Goal: Transaction & Acquisition: Subscribe to service/newsletter

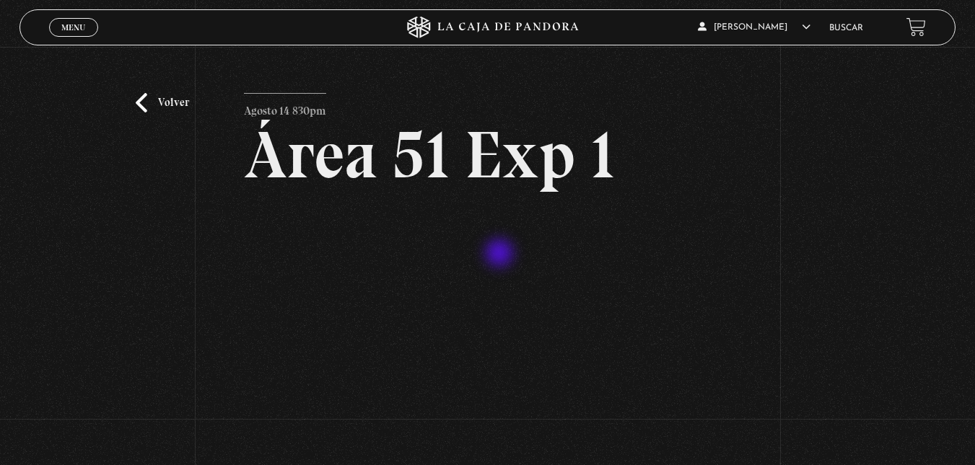
scroll to position [108, 0]
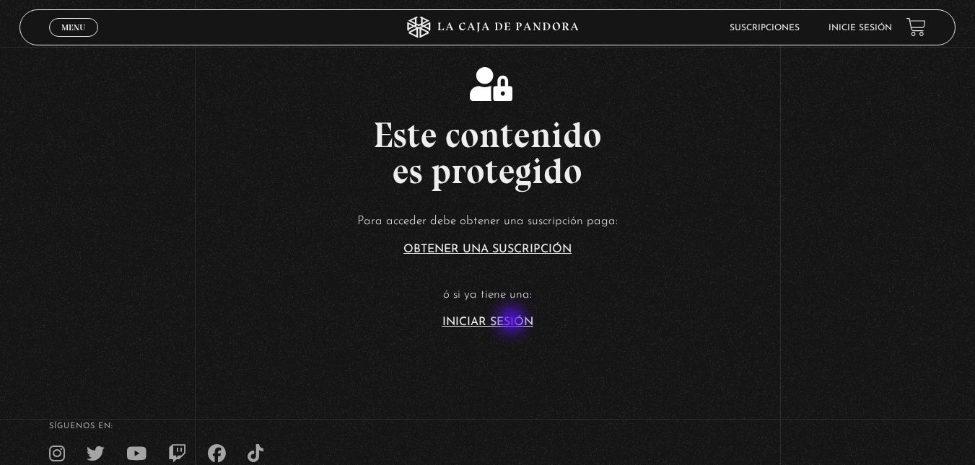
click at [513, 322] on link "Iniciar Sesión" at bounding box center [487, 323] width 91 height 12
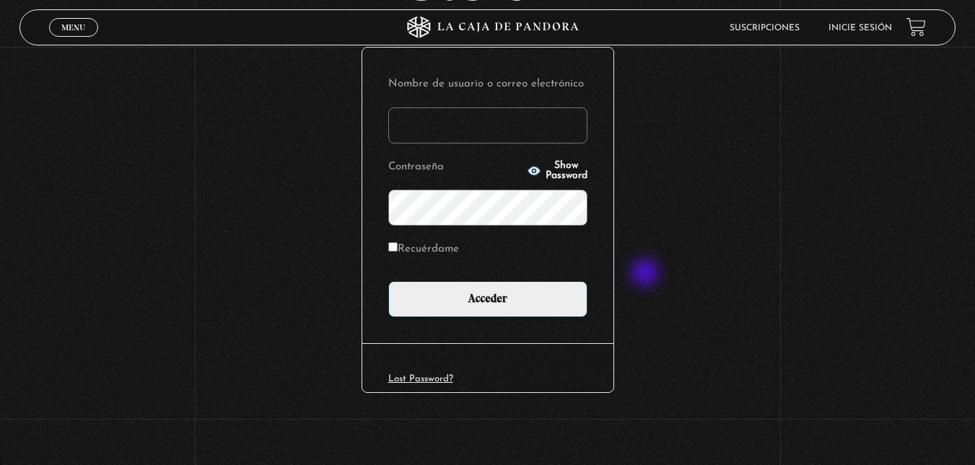
scroll to position [168, 0]
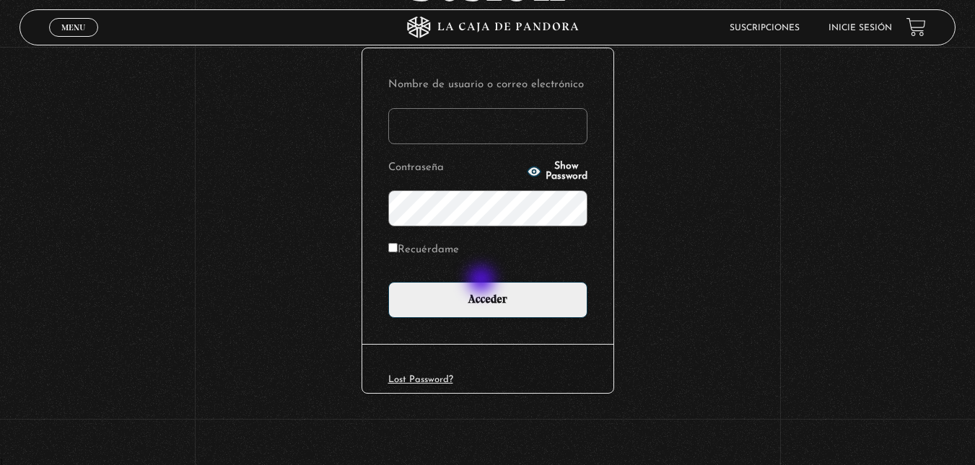
type input "ghisalazar28@gmail.com"
click at [481, 279] on form "Nombre de usuario o correo electrónico ghisalazar28@gmail.com Contraseña Show P…" at bounding box center [487, 196] width 199 height 244
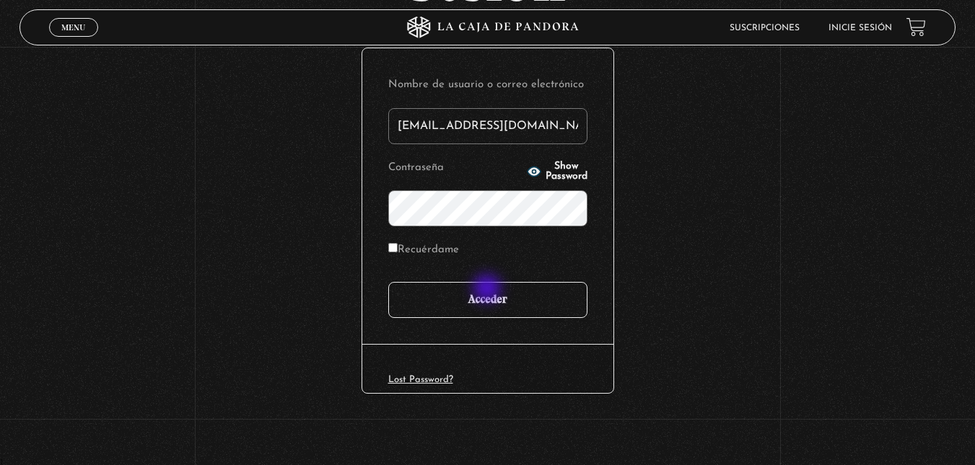
click at [489, 290] on input "Acceder" at bounding box center [487, 300] width 199 height 36
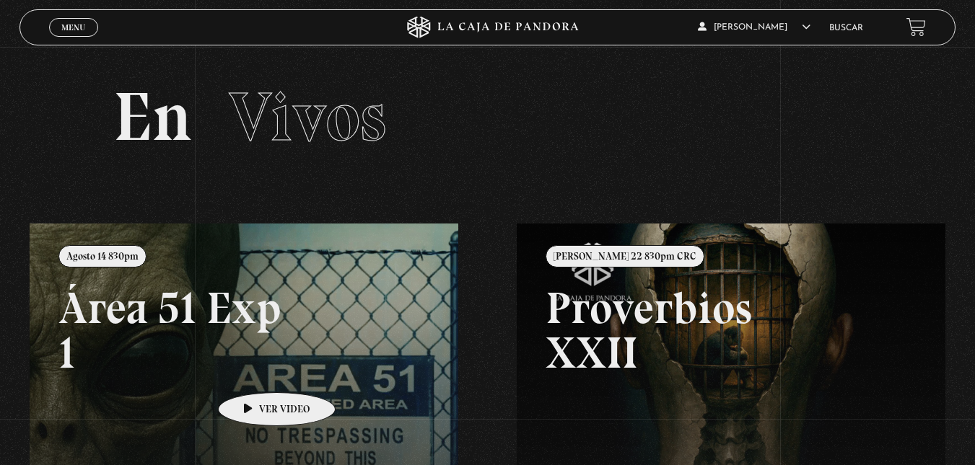
click at [254, 371] on link at bounding box center [517, 456] width 975 height 465
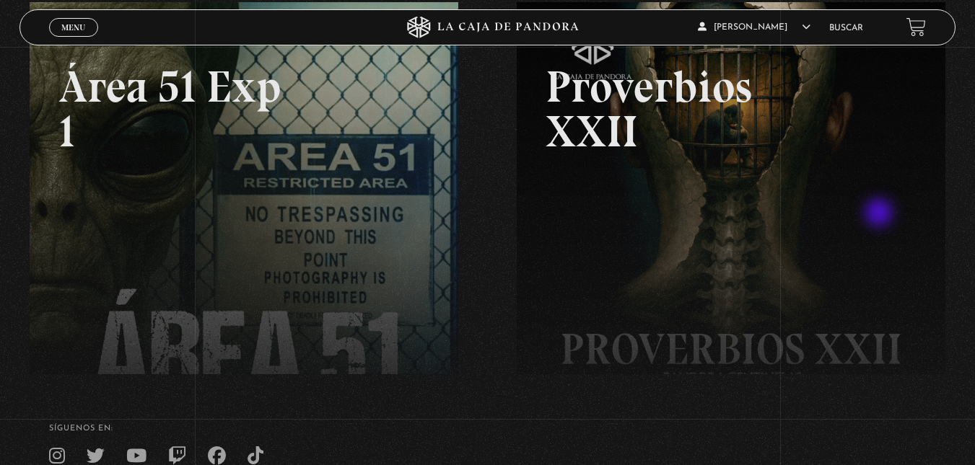
scroll to position [224, 0]
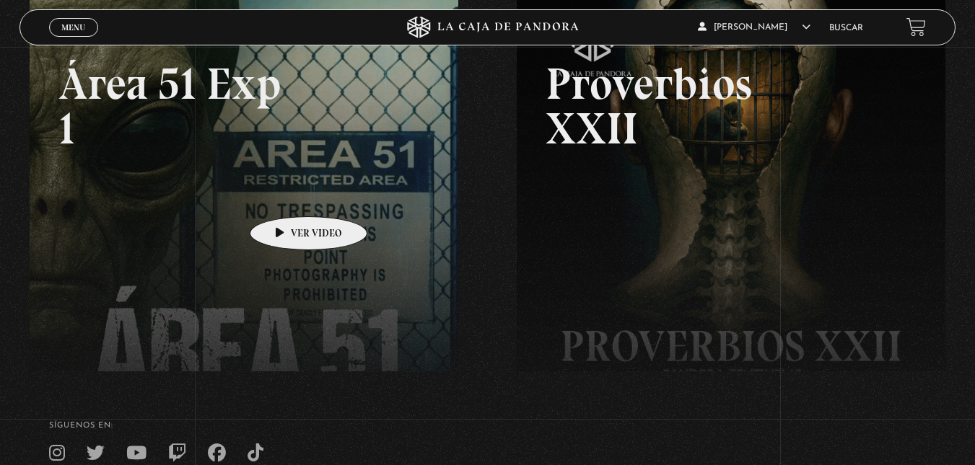
click at [286, 195] on link at bounding box center [517, 231] width 975 height 465
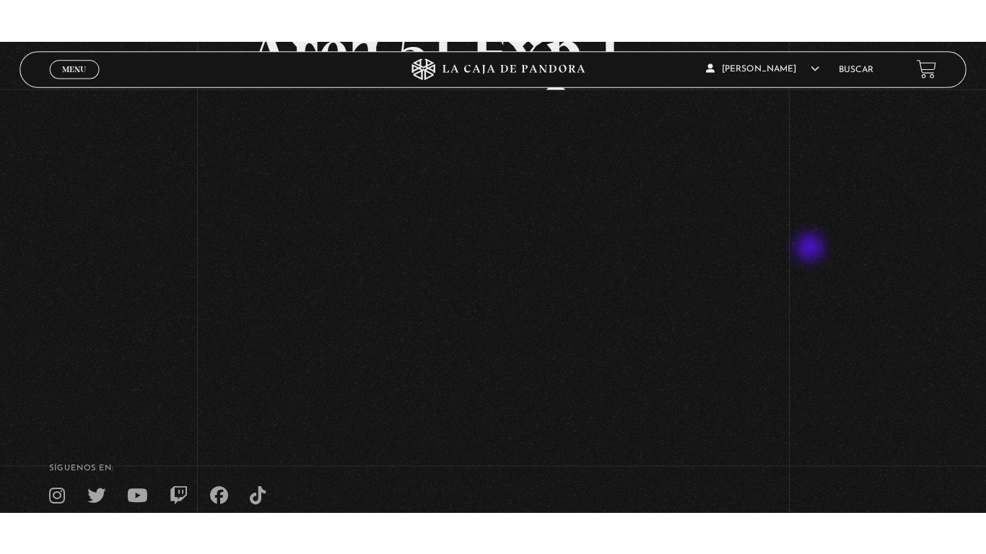
scroll to position [144, 0]
